Goal: Check status: Check status

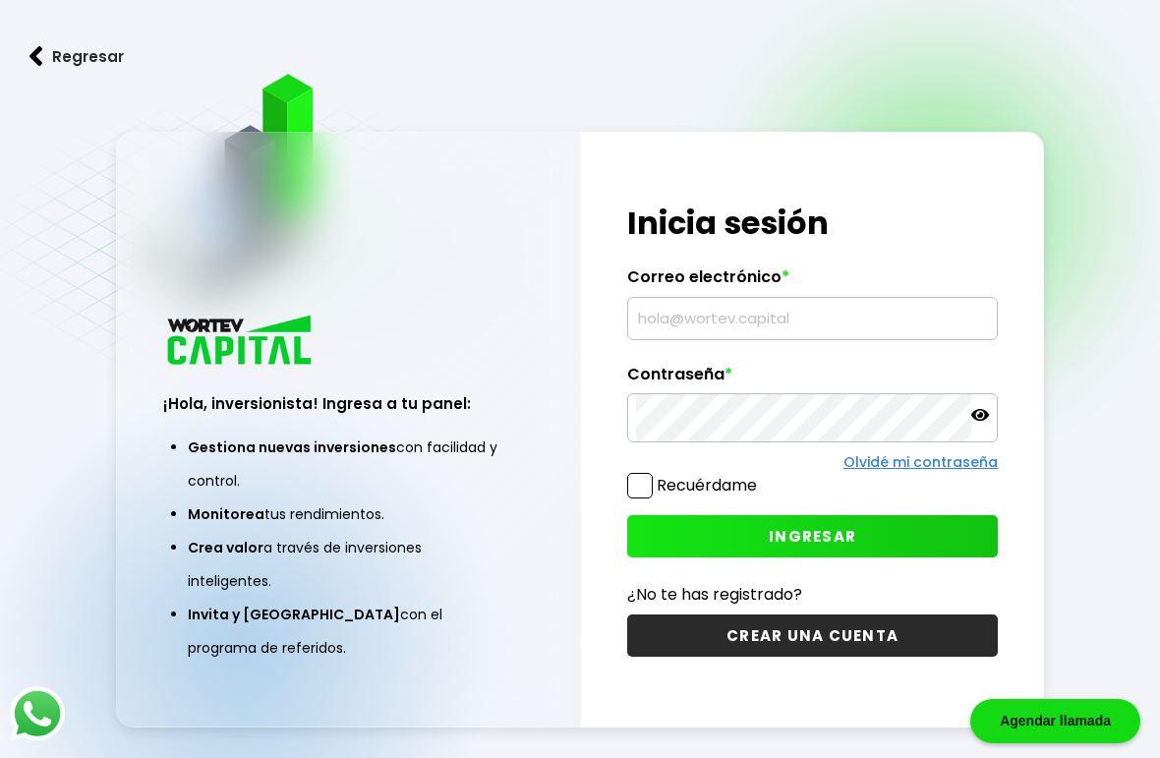
click at [787, 339] on input "text" at bounding box center [812, 318] width 353 height 41
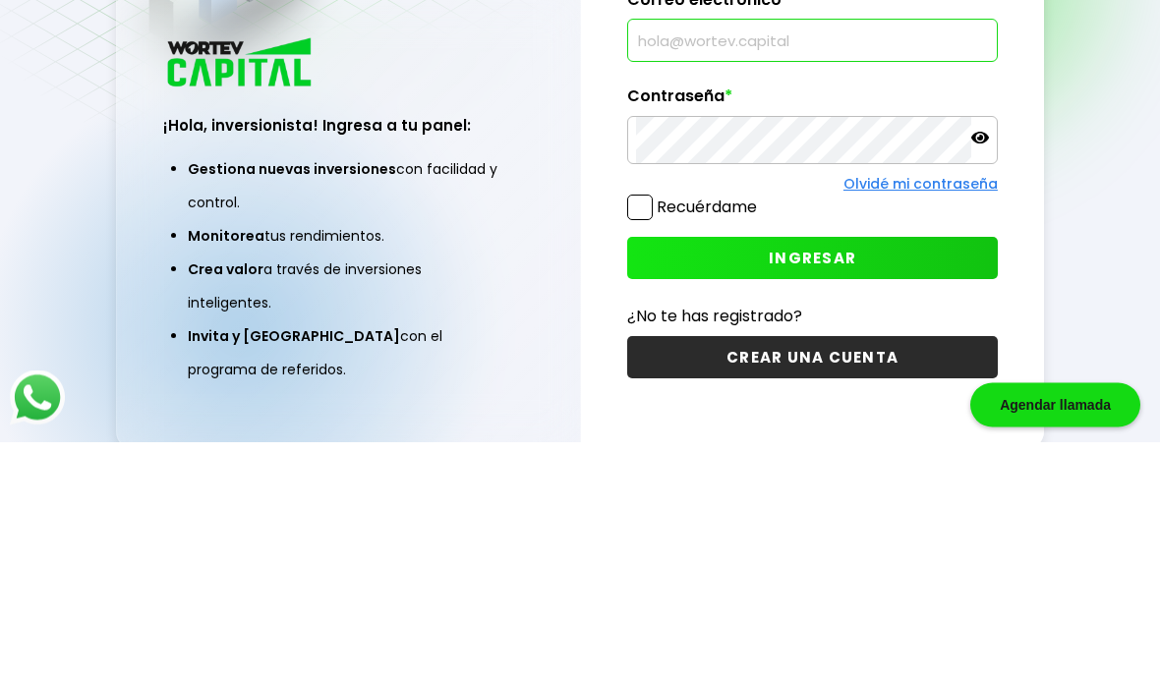
scroll to position [179, 0]
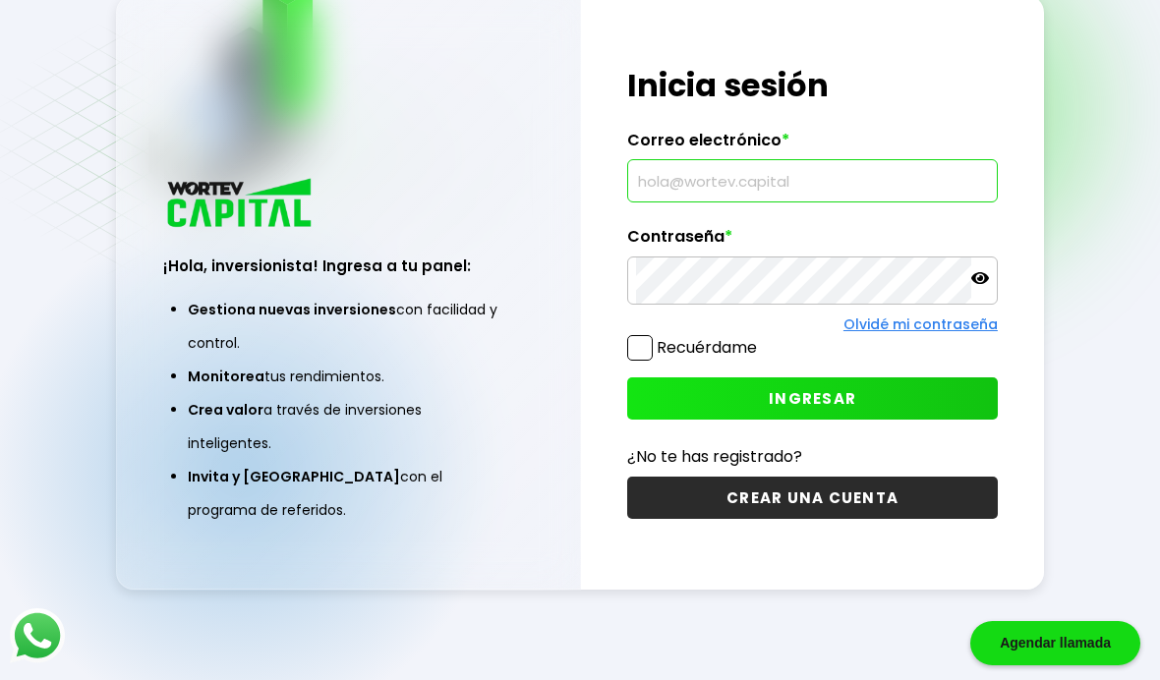
type input "[EMAIL_ADDRESS][DOMAIN_NAME]"
click at [813, 388] on span "INGRESAR" at bounding box center [813, 398] width 88 height 21
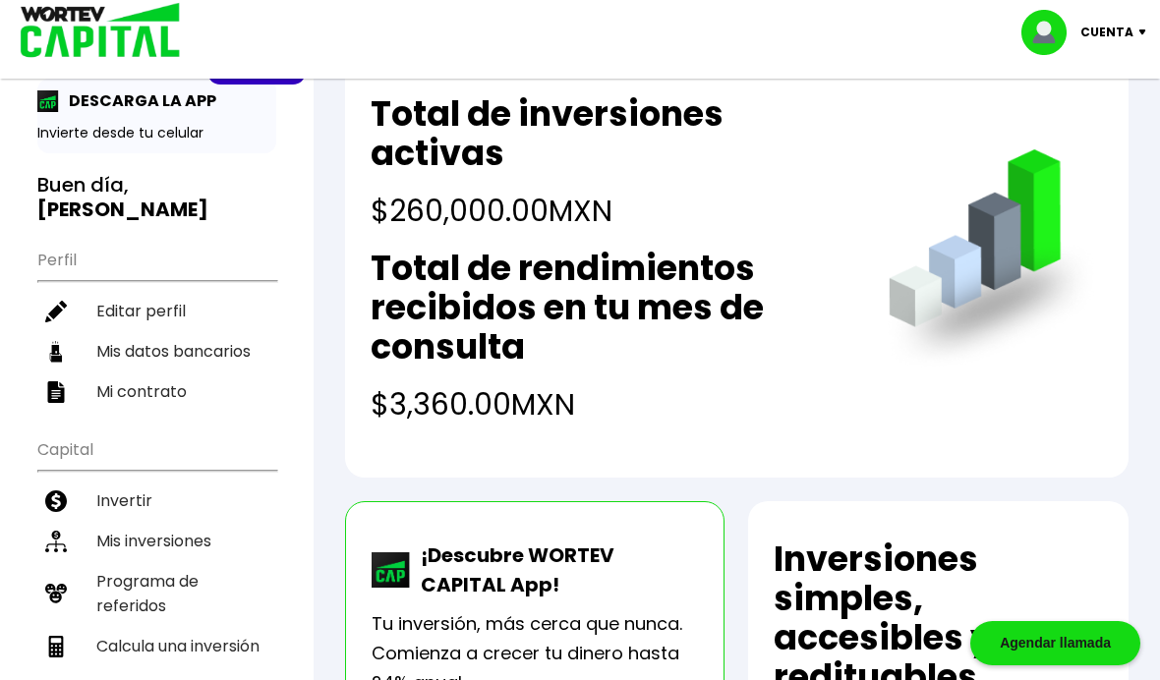
scroll to position [81, 0]
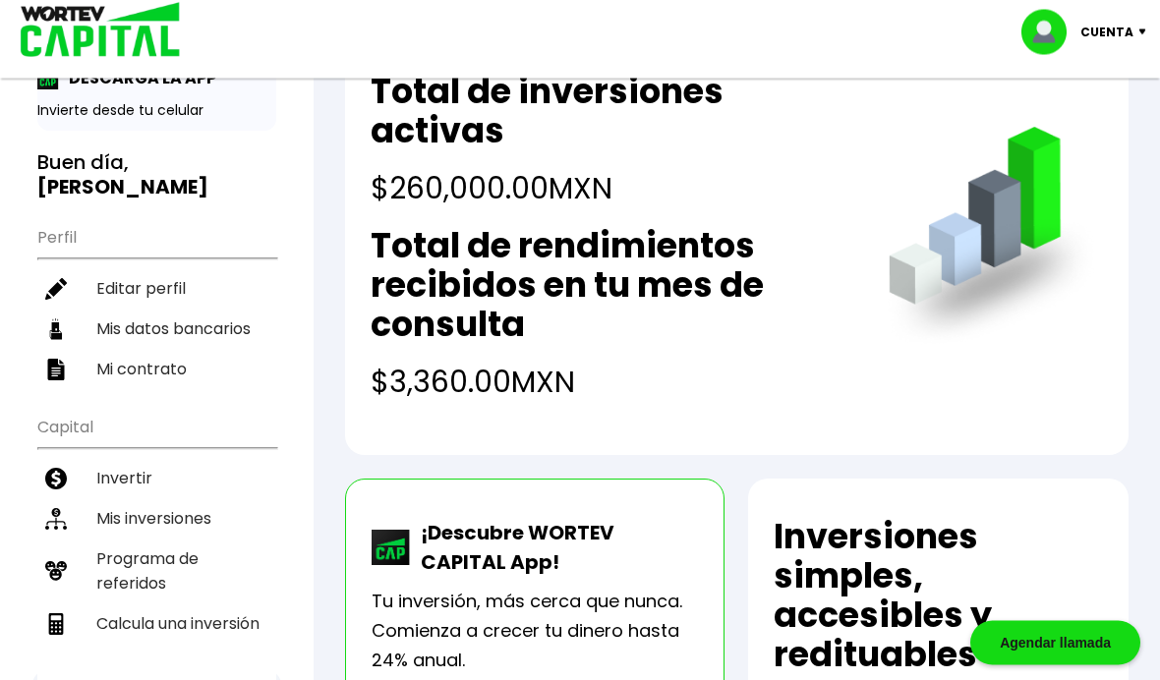
click at [173, 500] on li "Mis inversiones" at bounding box center [156, 520] width 239 height 40
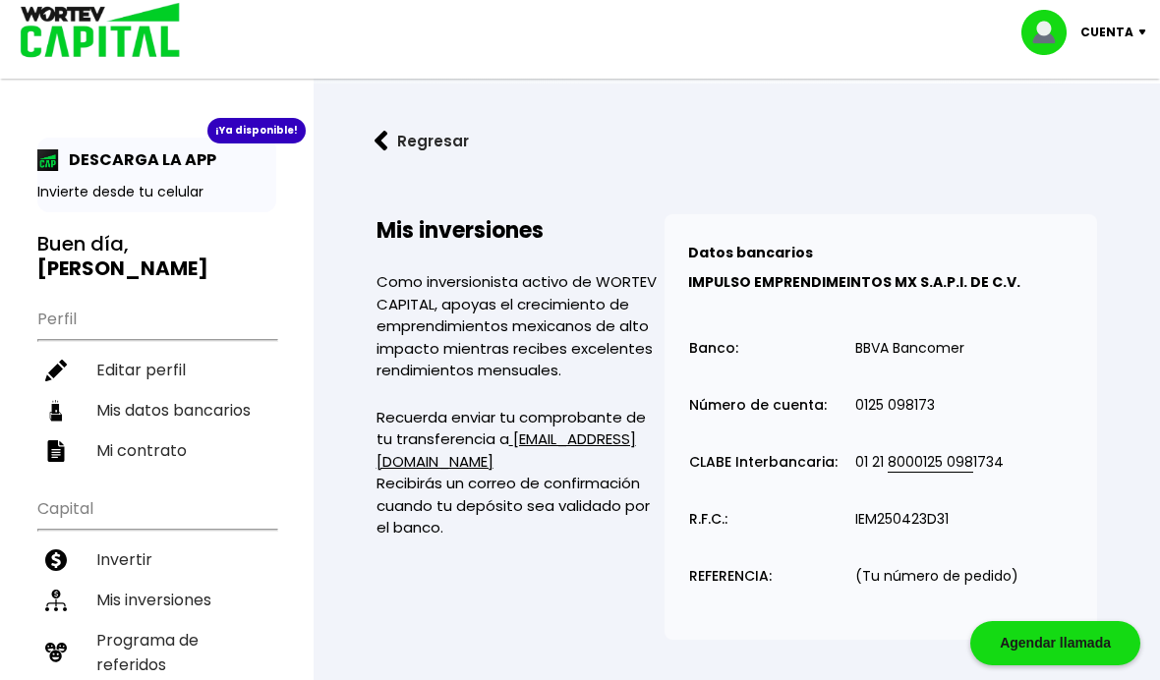
click at [265, 133] on div "¡Ya disponible!" at bounding box center [256, 131] width 98 height 26
click at [259, 137] on div "¡Ya disponible!" at bounding box center [256, 131] width 98 height 26
click at [1117, 38] on p "Cuenta" at bounding box center [1107, 33] width 53 height 30
click at [919, 165] on link "Regresar" at bounding box center [737, 141] width 784 height 52
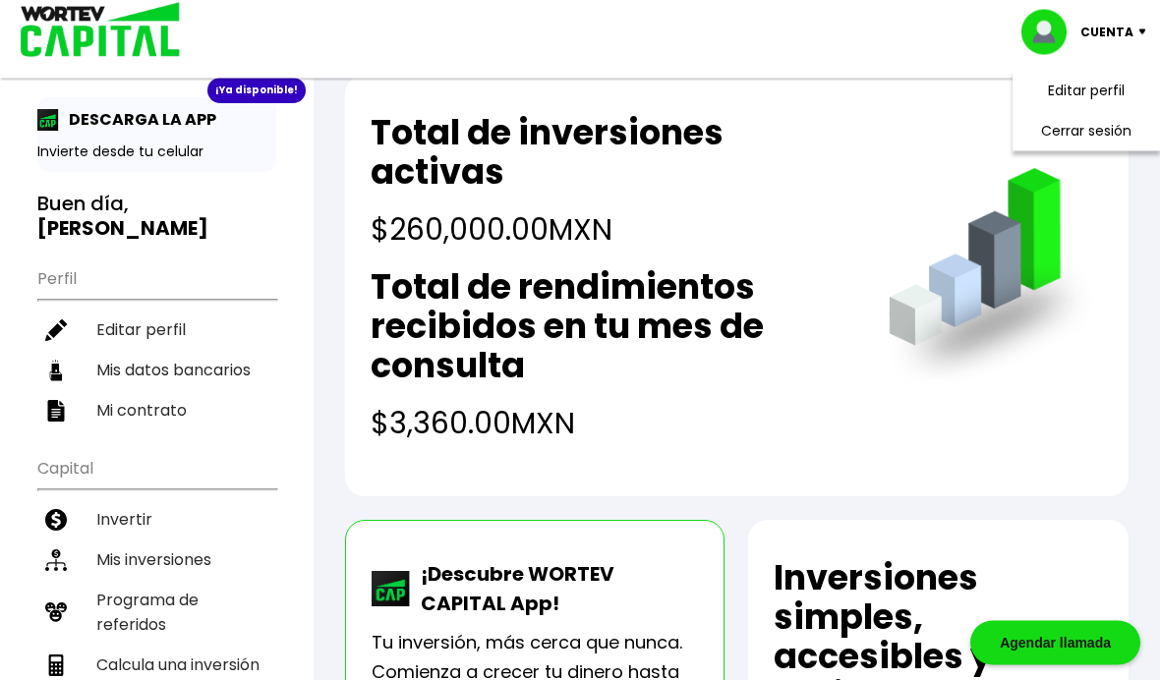
scroll to position [77, 0]
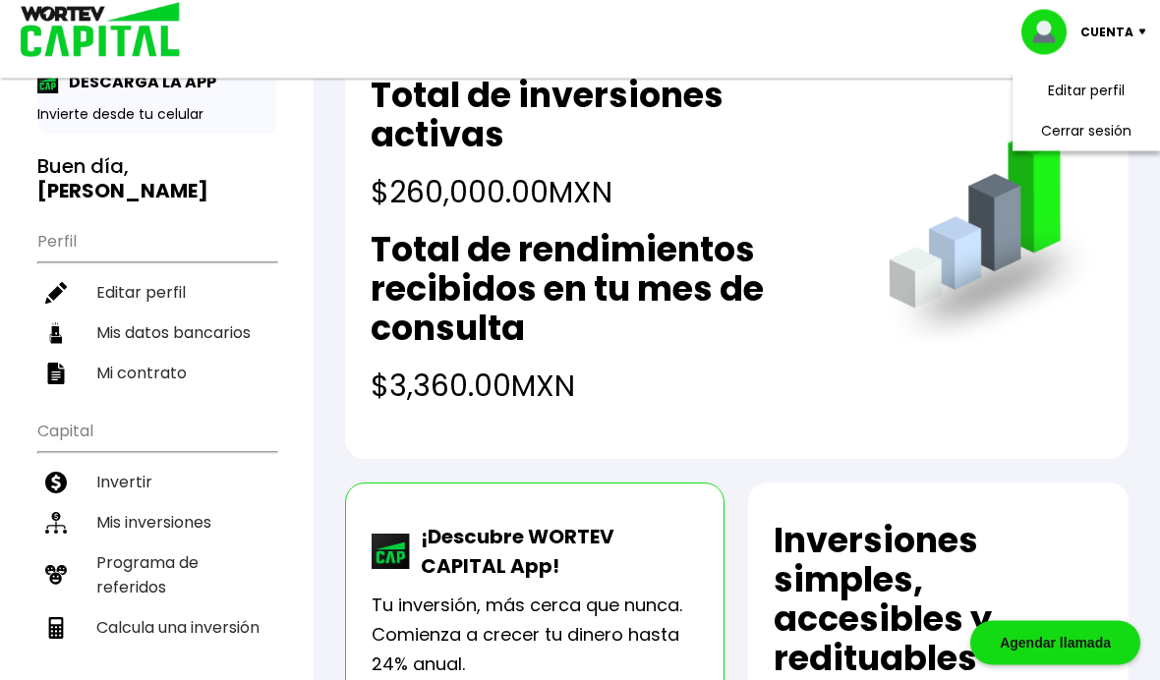
click at [176, 503] on li "Mis inversiones" at bounding box center [156, 523] width 239 height 40
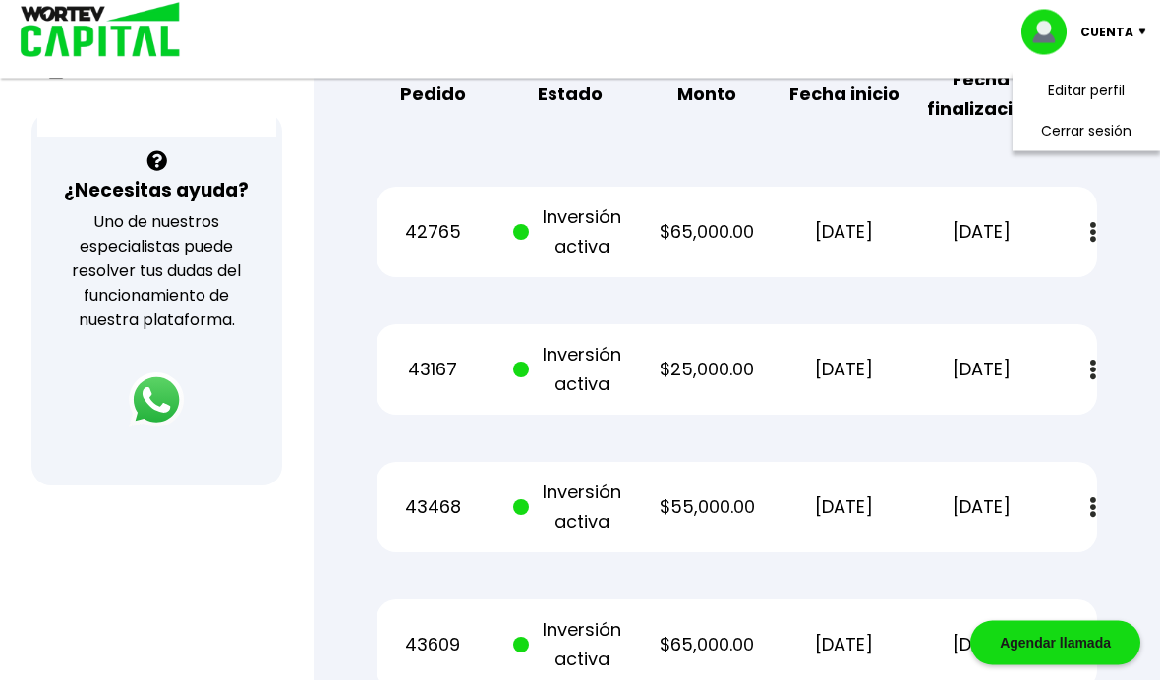
scroll to position [640, 0]
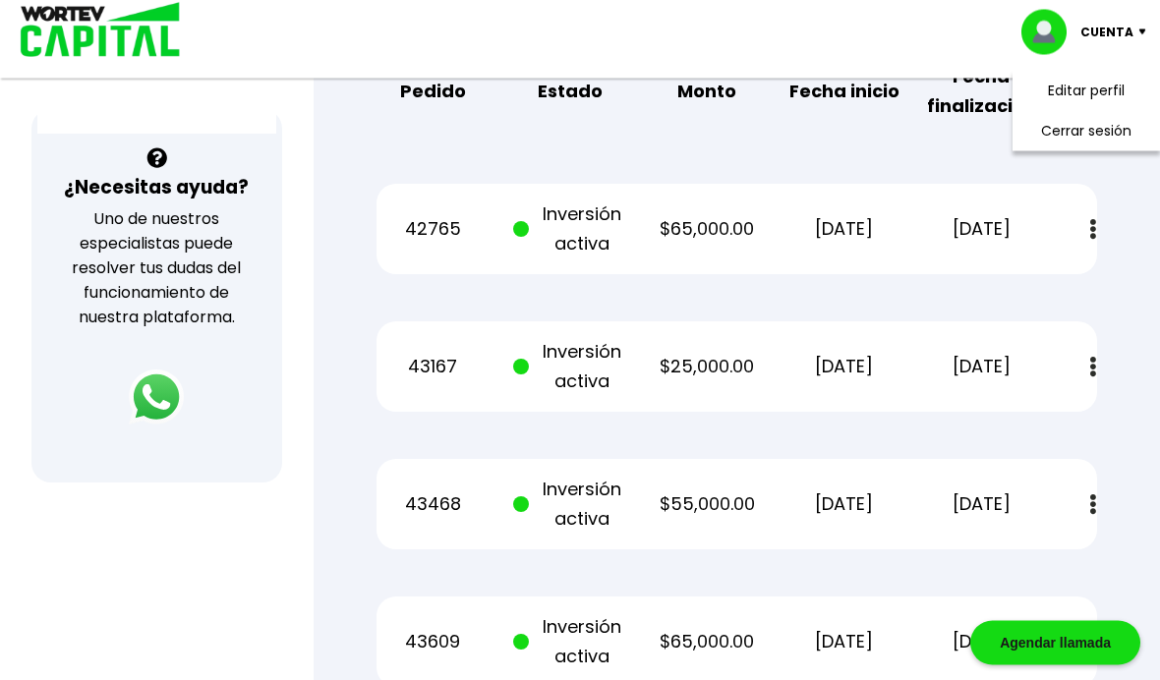
click at [1110, 137] on li "Cerrar sesión" at bounding box center [1086, 131] width 157 height 40
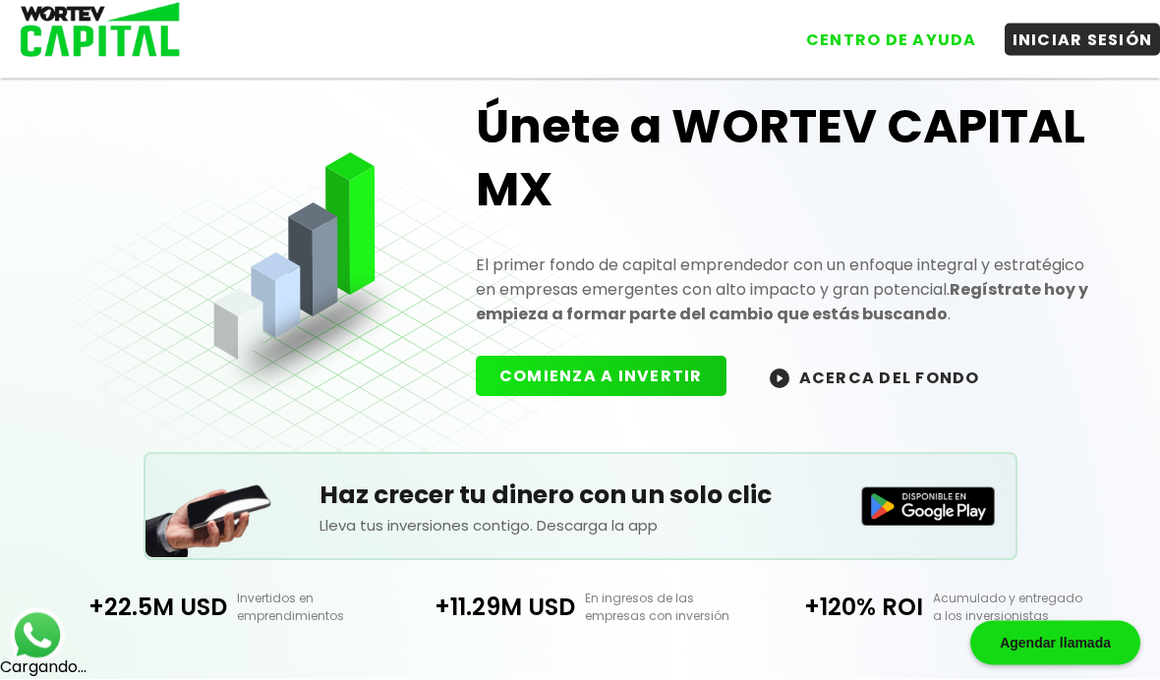
scroll to position [81, 0]
